Goal: Check status: Check status

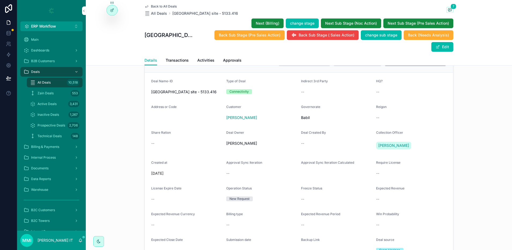
scroll to position [168, 0]
